Goal: Information Seeking & Learning: Learn about a topic

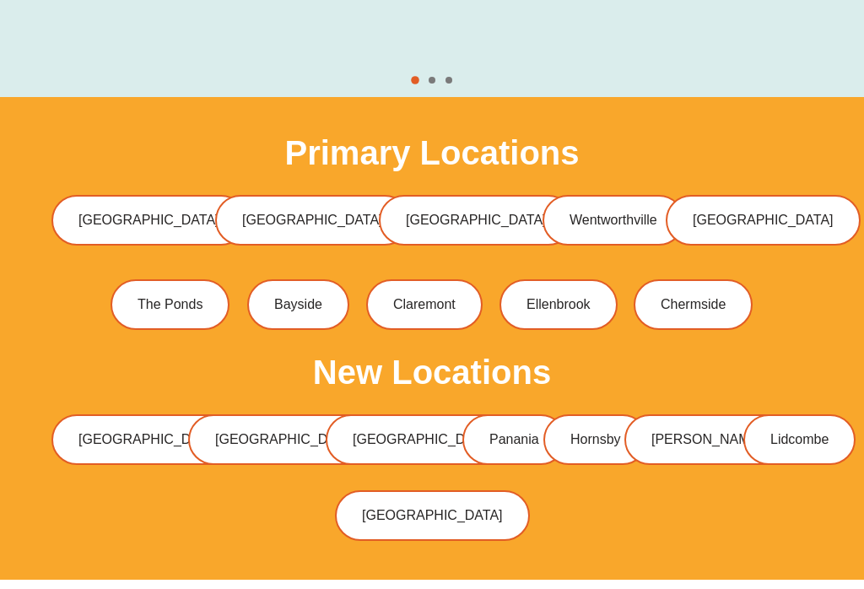
scroll to position [7662, 0]
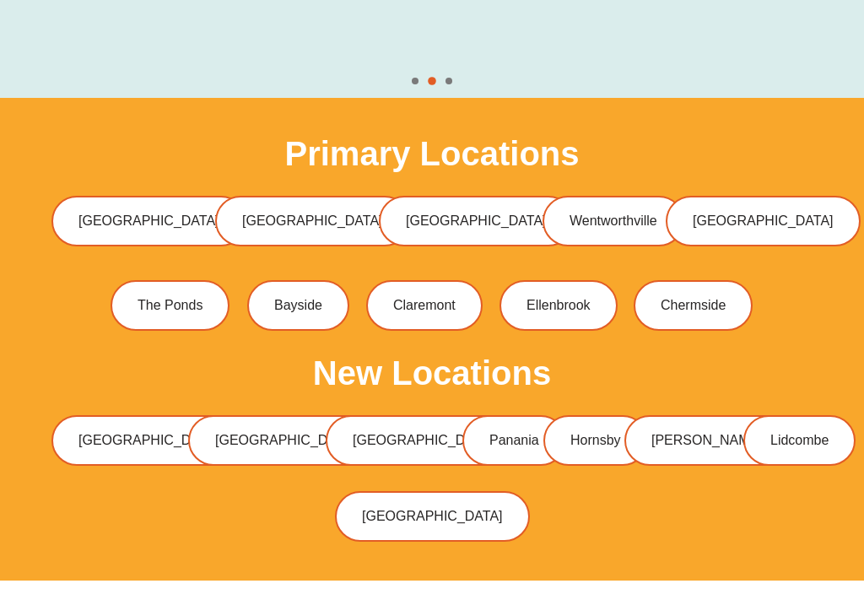
click at [594, 196] on link "Wentworthville" at bounding box center [614, 221] width 142 height 51
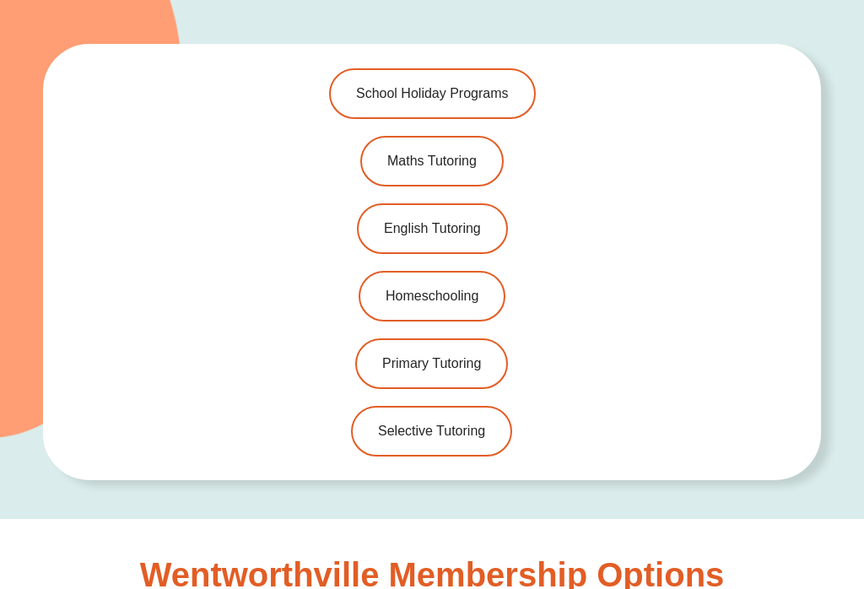
scroll to position [4241, 0]
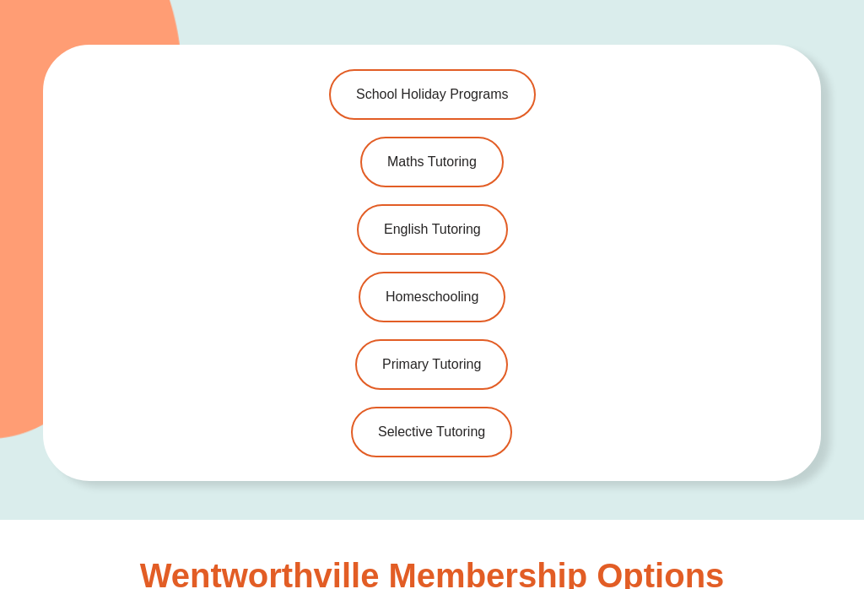
click at [408, 204] on link "English Tutoring" at bounding box center [432, 229] width 151 height 51
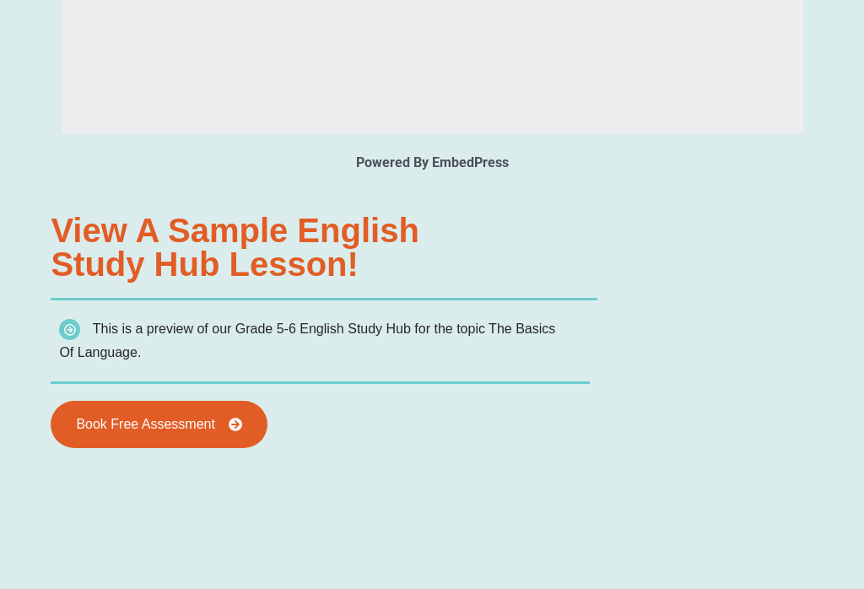
type input "*"
